Goal: Information Seeking & Learning: Get advice/opinions

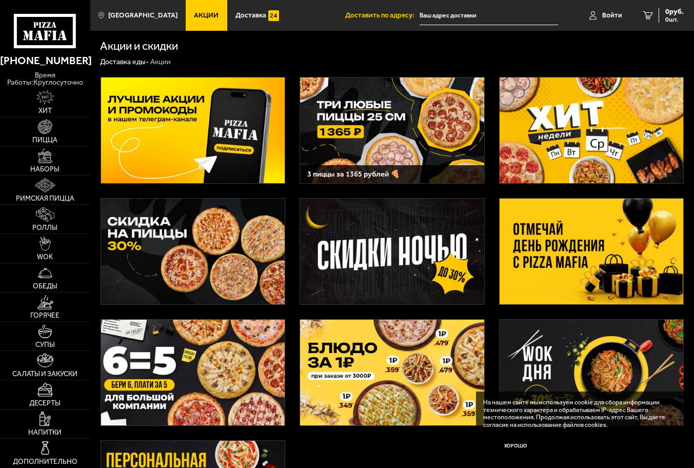
click at [322, 170] on h3 "3 пиццы за 1365 рублей 🍕" at bounding box center [391, 174] width 169 height 8
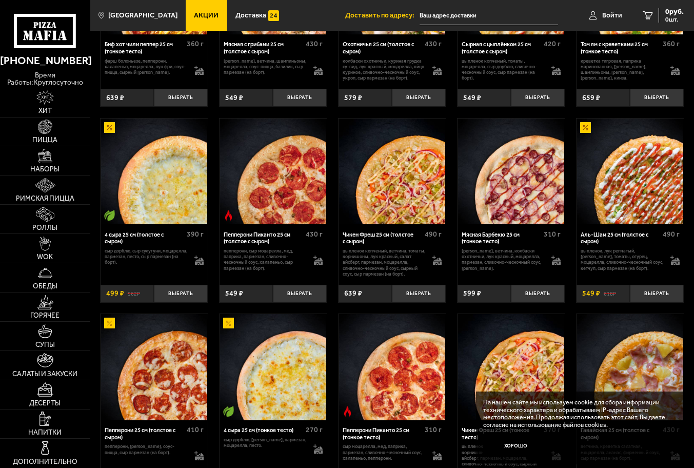
scroll to position [2557, 0]
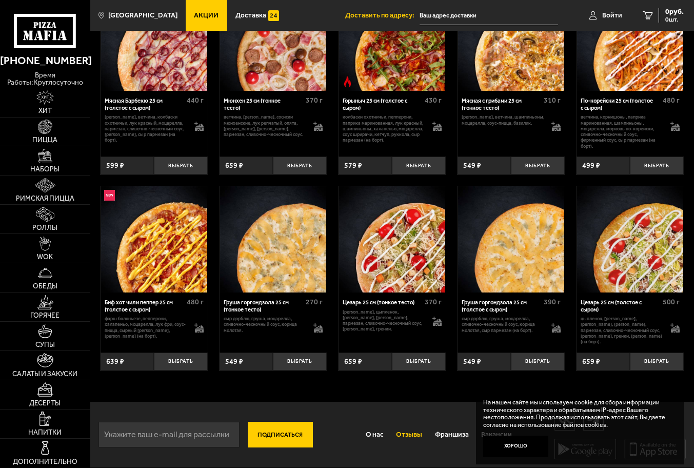
click at [398, 434] on link "Отзывы" at bounding box center [409, 435] width 38 height 24
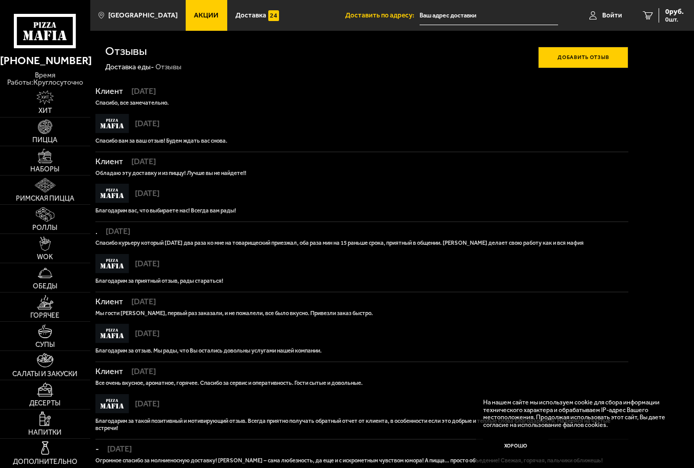
click at [471, 14] on input "text" at bounding box center [488, 15] width 139 height 19
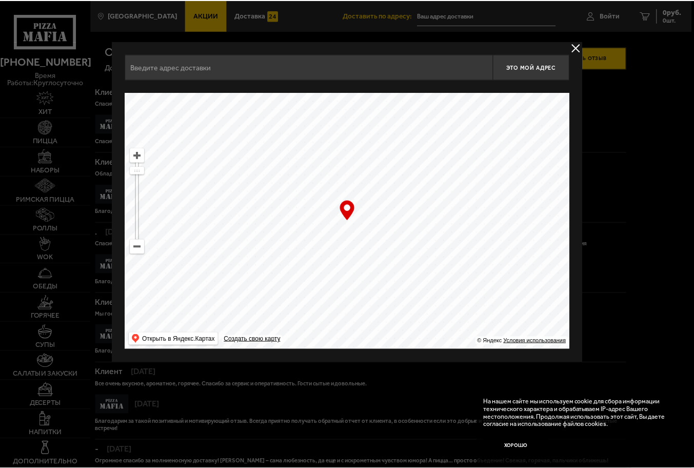
scroll to position [460, 0]
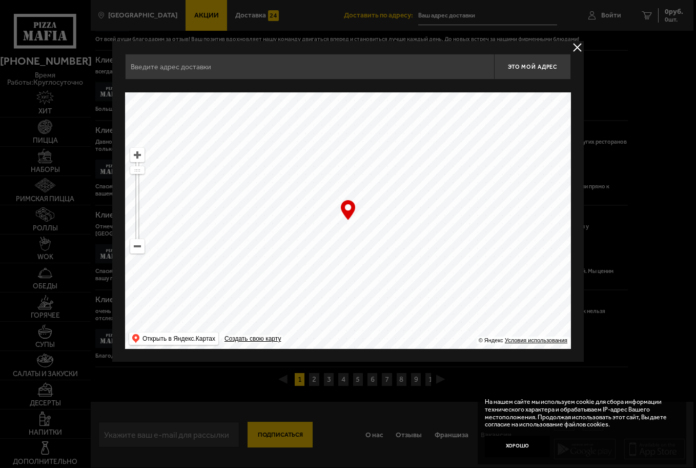
click at [281, 434] on div at bounding box center [348, 234] width 696 height 468
